Goal: Transaction & Acquisition: Subscribe to service/newsletter

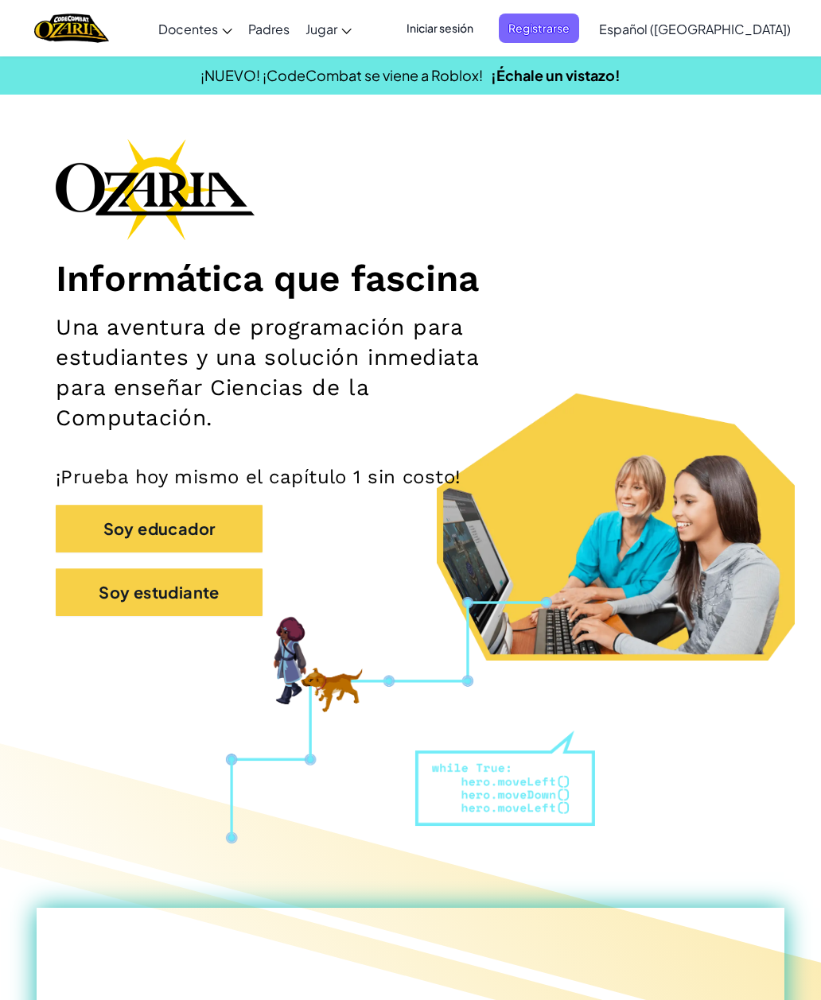
click at [90, 584] on button "Soy estudiante" at bounding box center [159, 593] width 207 height 48
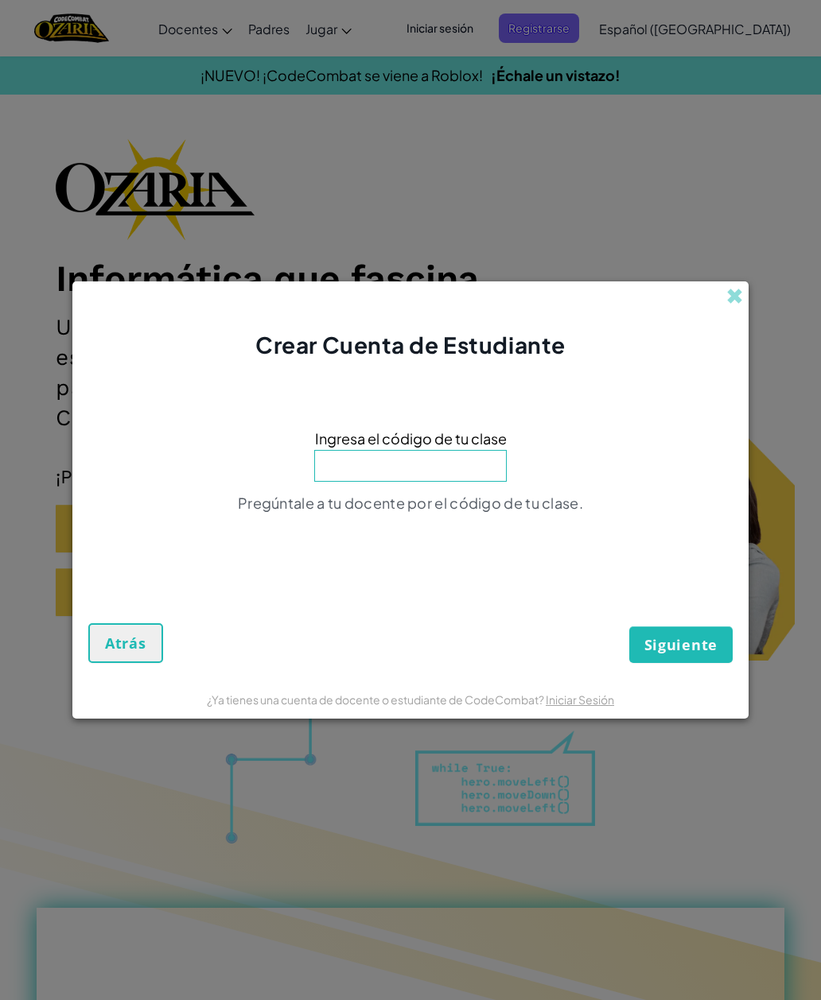
click at [732, 310] on div "Crear Cuenta de Estudiante" at bounding box center [410, 322] width 676 height 80
click at [724, 293] on div "Crear Cuenta de Estudiante" at bounding box center [410, 322] width 676 height 80
click at [741, 305] on span at bounding box center [734, 296] width 17 height 17
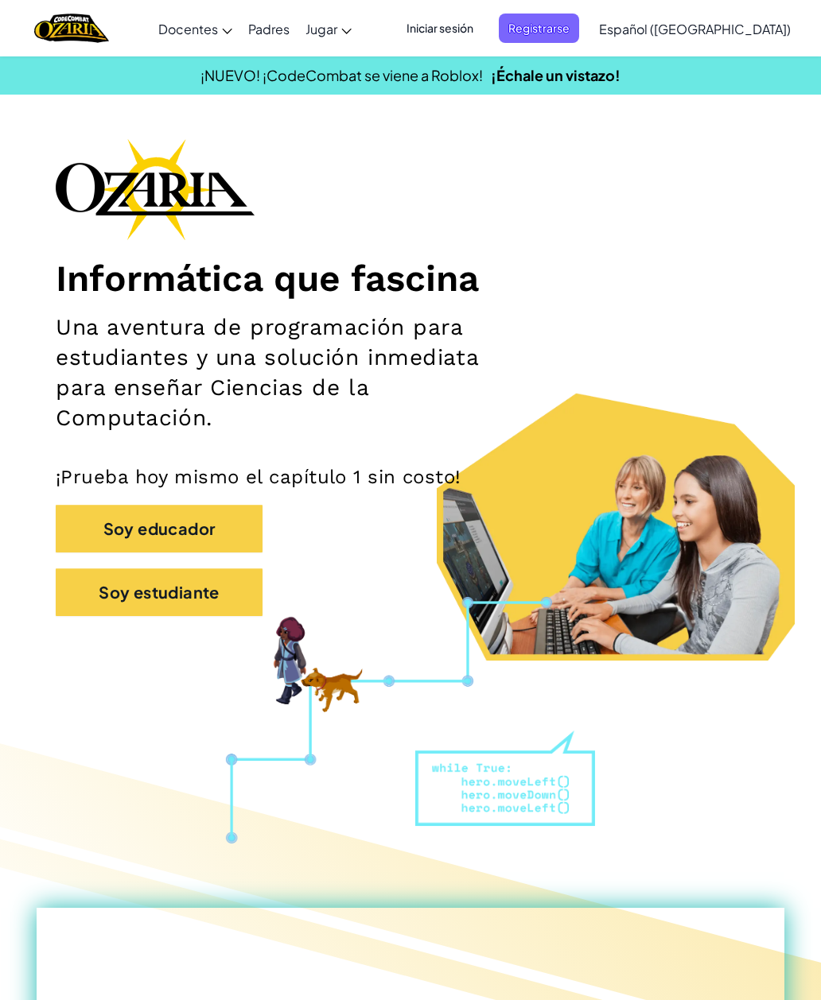
click at [483, 24] on span "Iniciar sesión" at bounding box center [440, 28] width 86 height 29
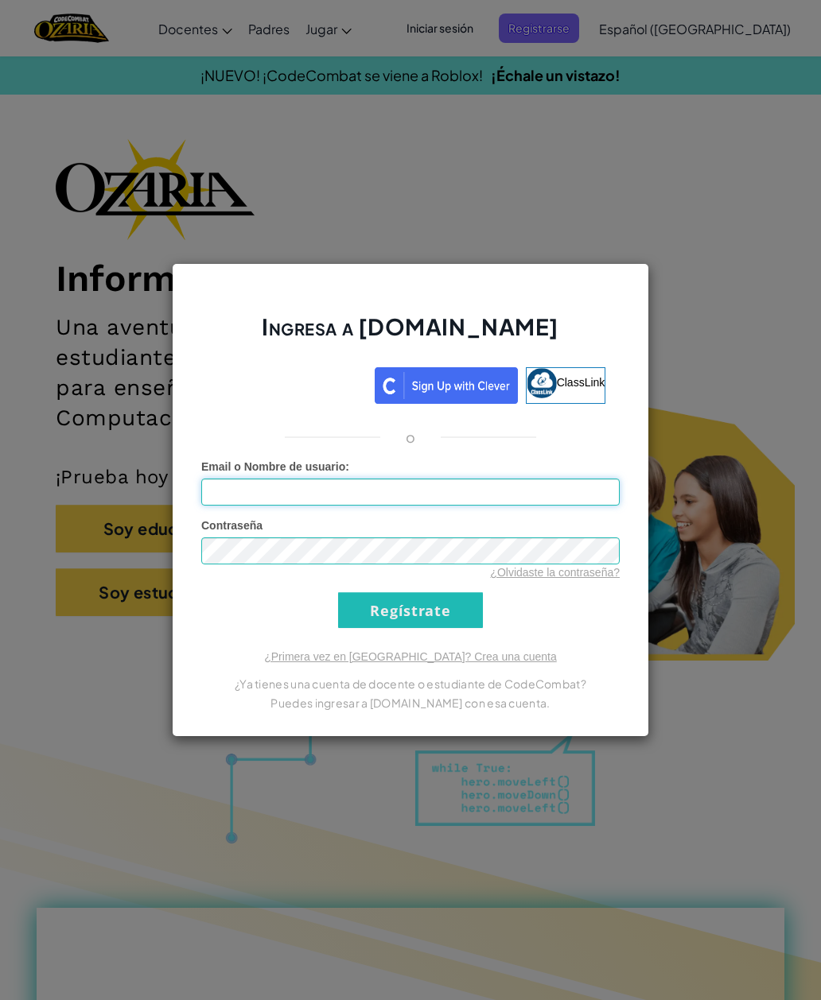
click at [436, 483] on input "Email o Nombre de usuario :" at bounding box center [410, 492] width 418 height 27
type input "[EMAIL_ADDRESS][DOMAIN_NAME]"
click at [410, 610] on input "Regístrate" at bounding box center [410, 610] width 145 height 36
